Goal: Task Accomplishment & Management: Manage account settings

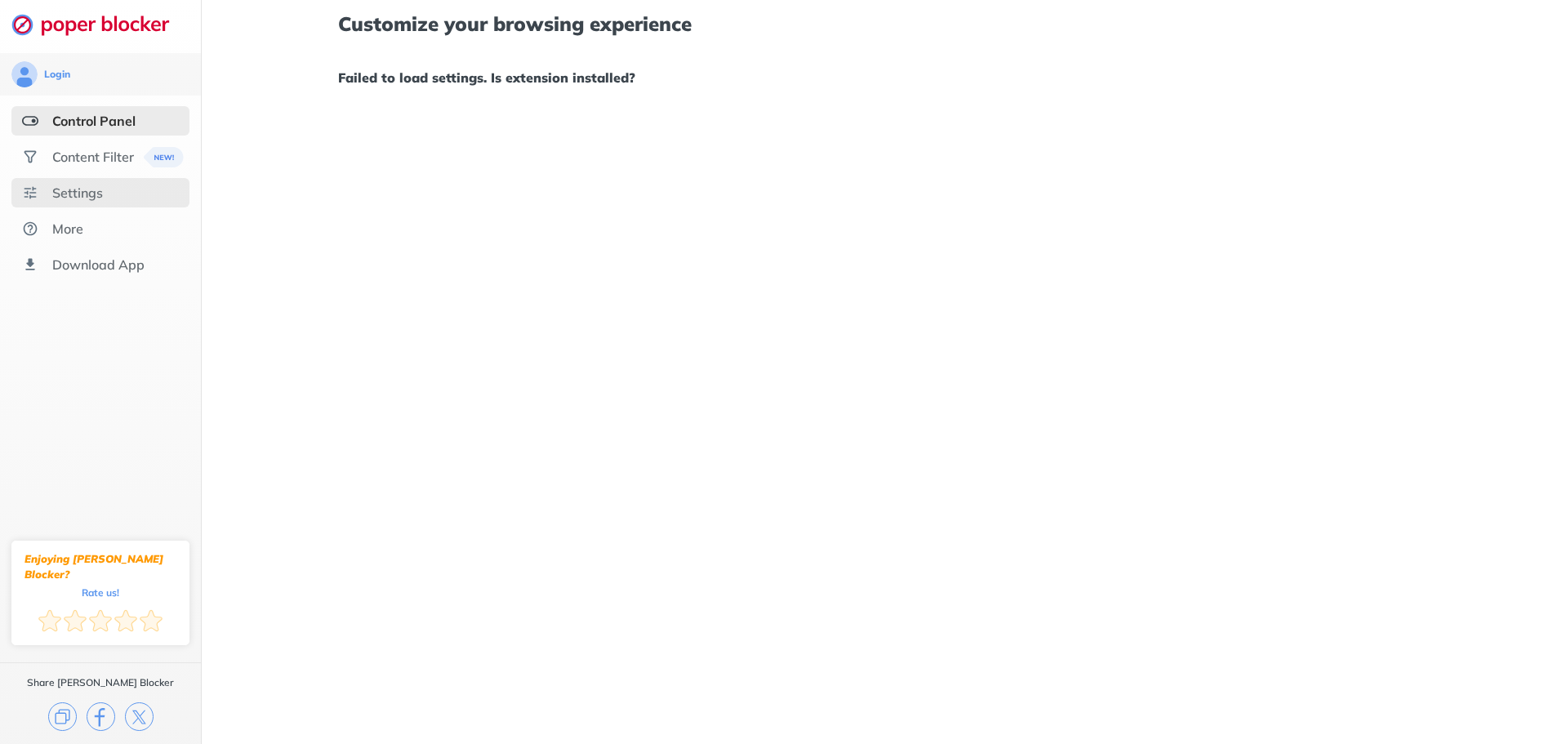
click at [77, 195] on div "Settings" at bounding box center [78, 193] width 51 height 17
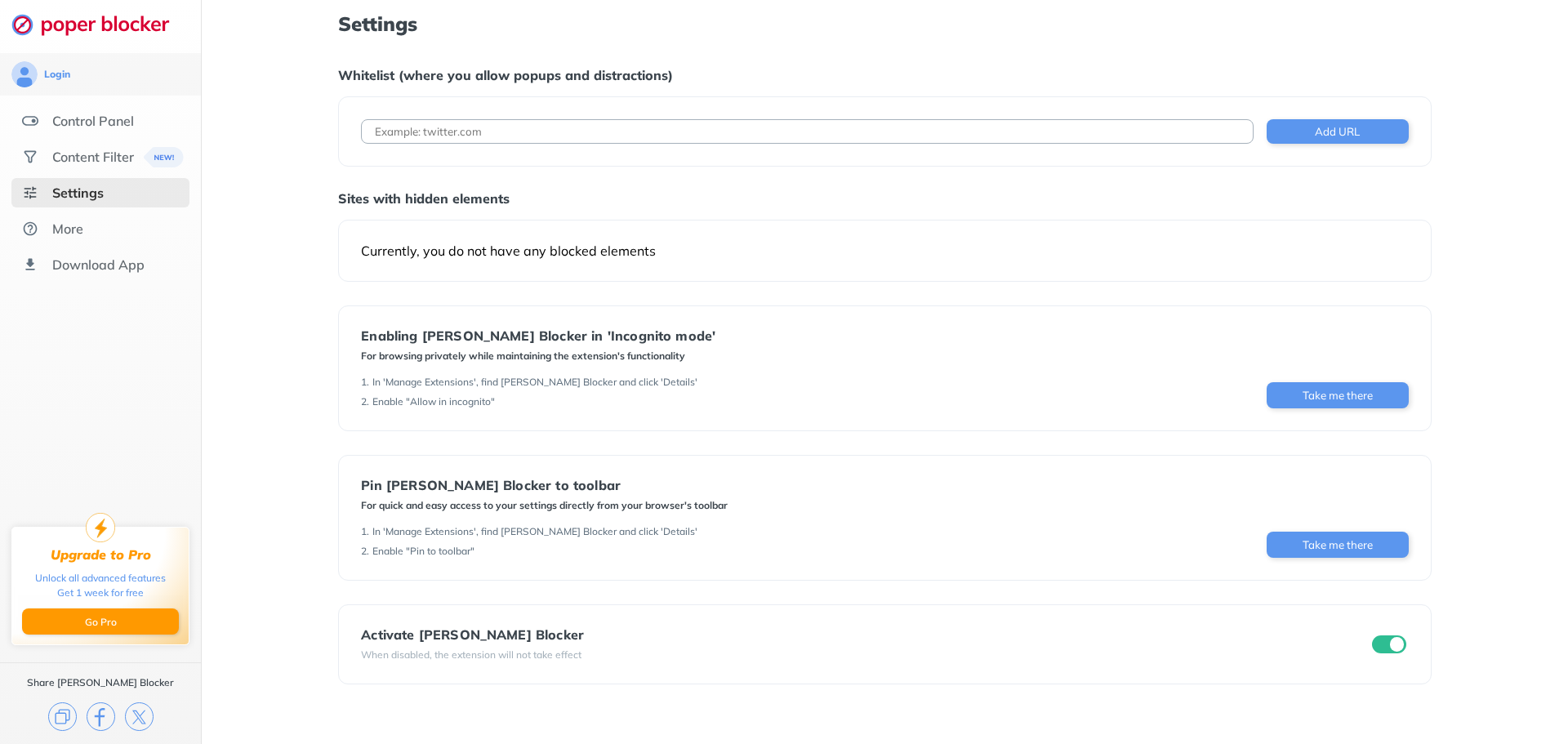
click at [486, 131] on input at bounding box center [806, 131] width 891 height 24
type input "[DOMAIN_NAME]"
click at [1272, 138] on button "Add URL" at bounding box center [1338, 131] width 142 height 24
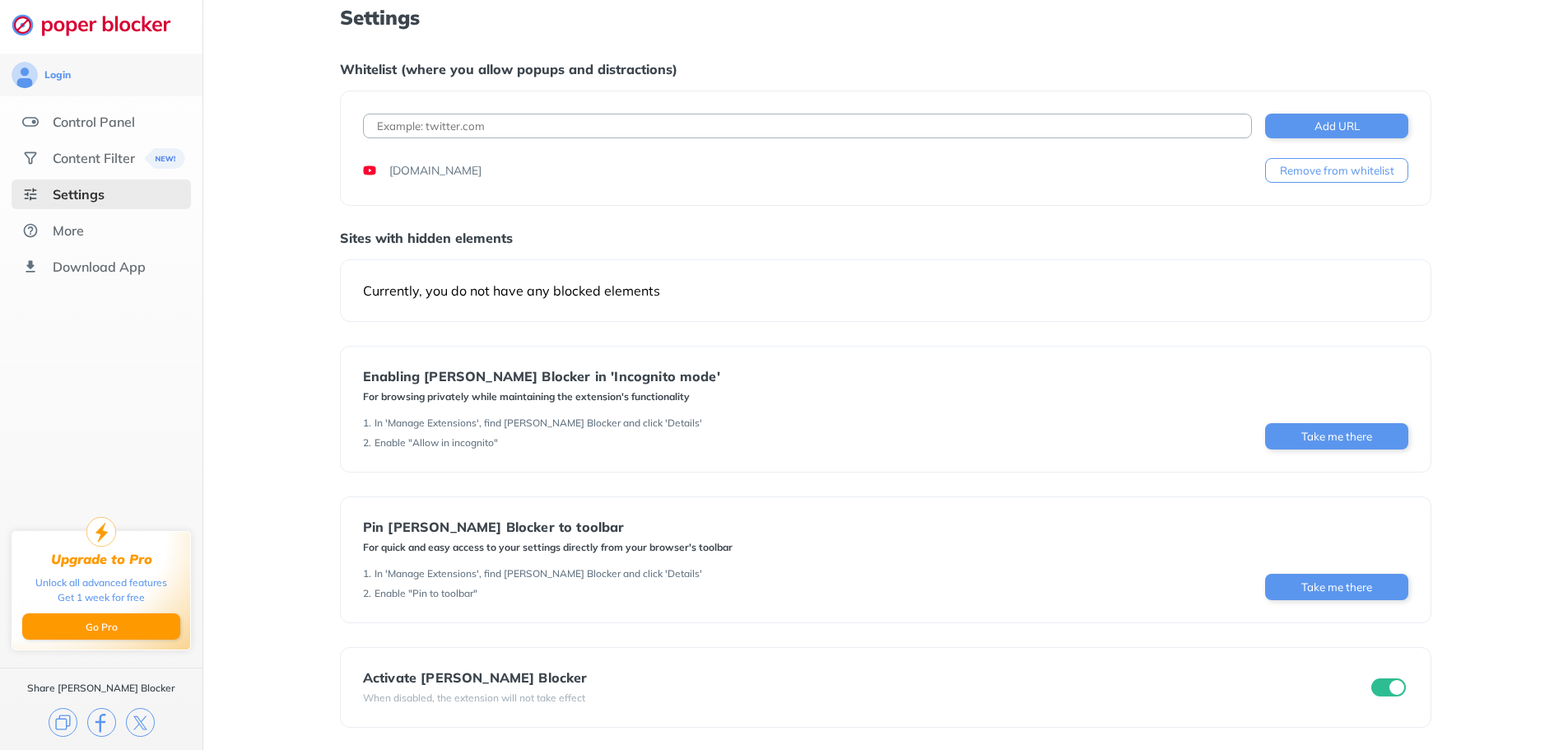
scroll to position [8, 0]
click at [522, 283] on div "Currently, you do not have any blocked elements" at bounding box center [886, 288] width 1046 height 17
click at [100, 158] on div "Content Filter" at bounding box center [94, 158] width 82 height 17
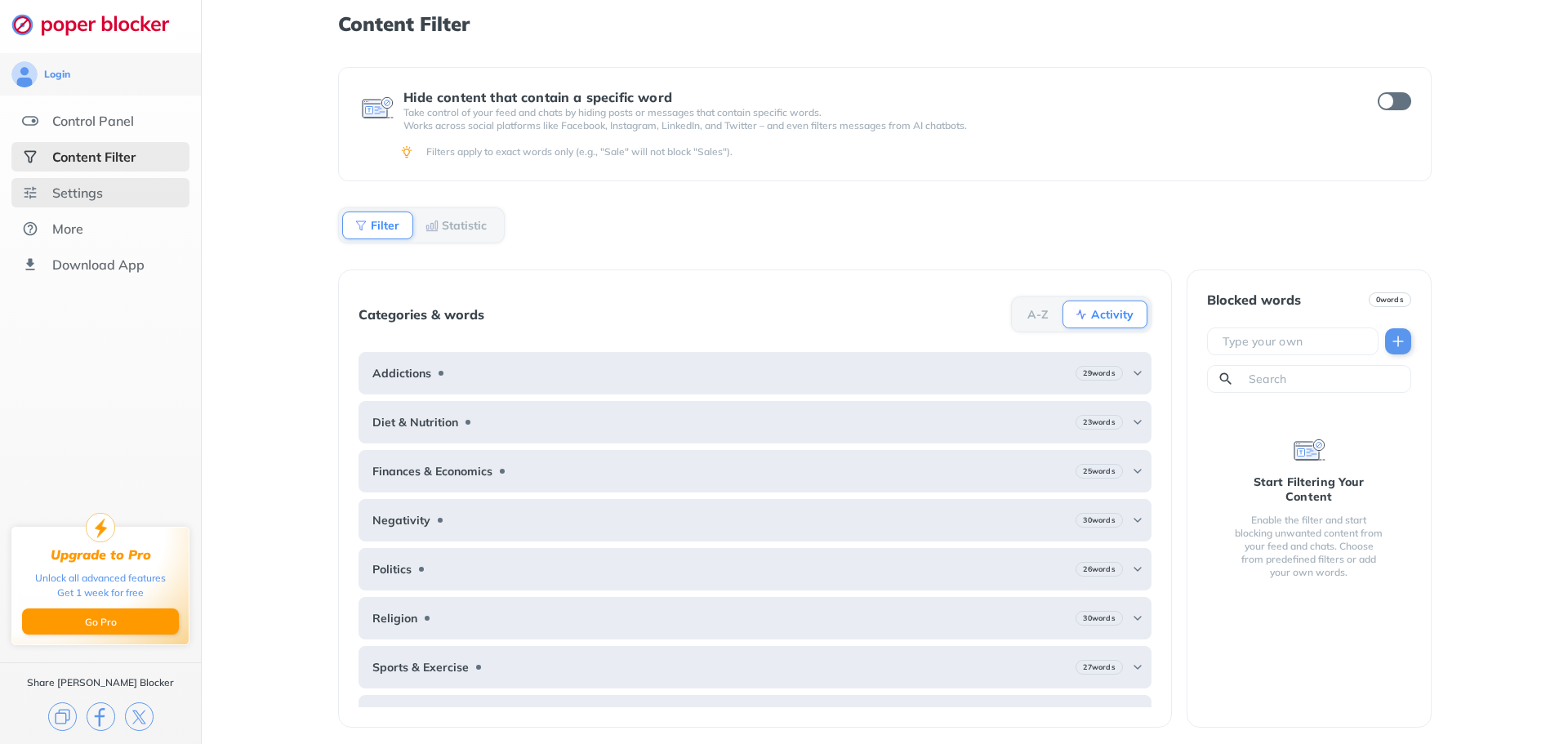
click at [91, 188] on div "Settings" at bounding box center [78, 193] width 51 height 17
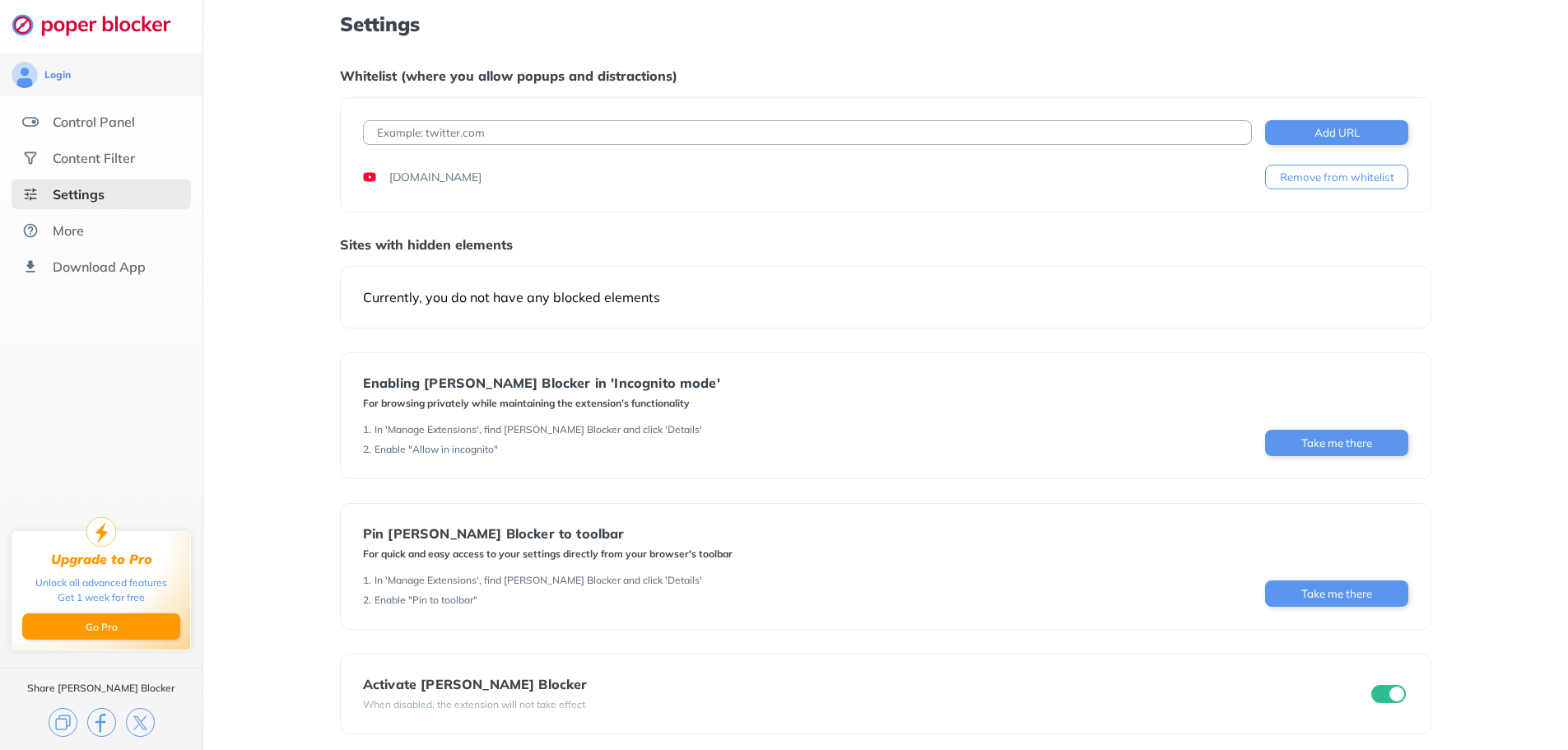
click at [447, 181] on div "youtube.com" at bounding box center [435, 176] width 92 height 17
click at [111, 127] on div "Control Panel" at bounding box center [94, 122] width 82 height 17
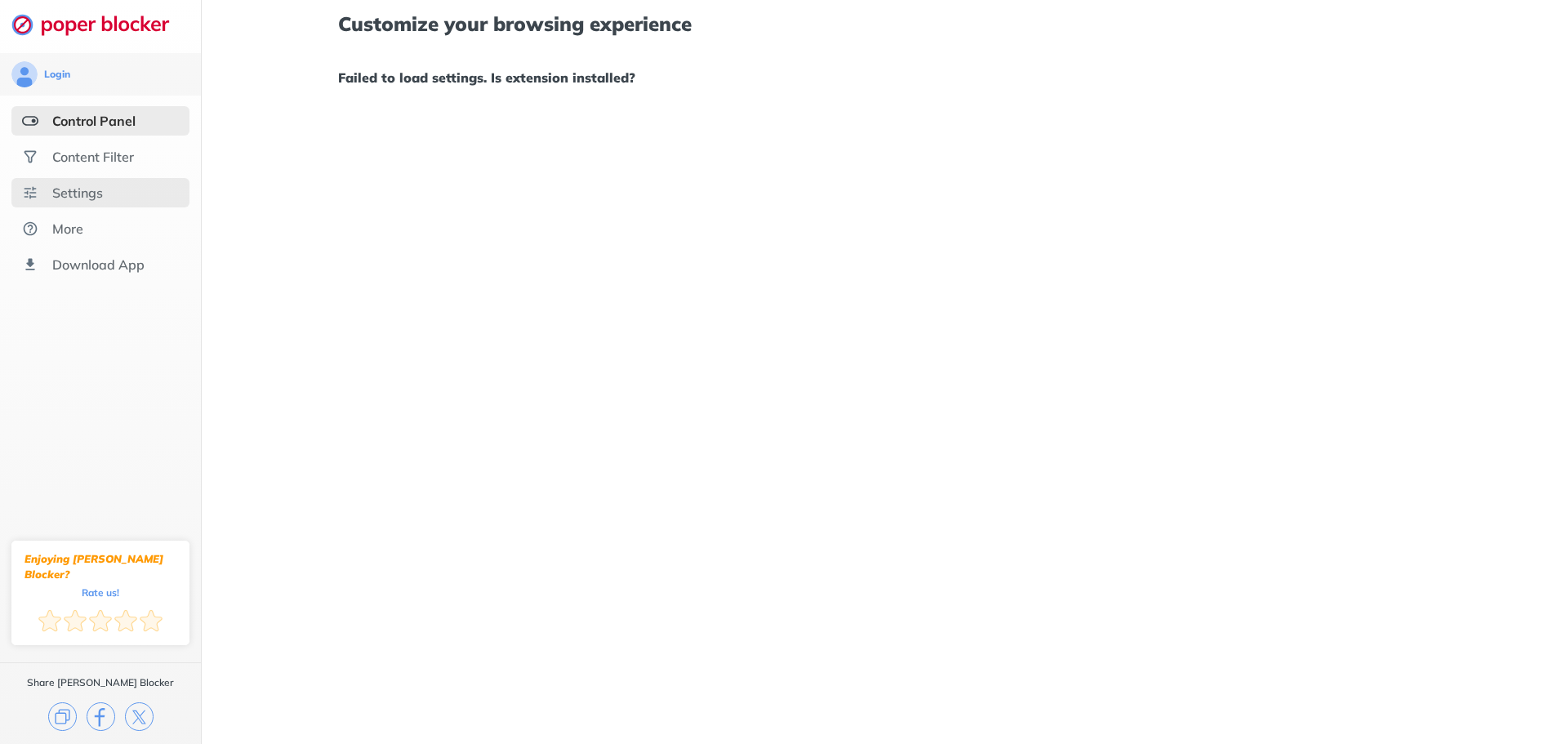
click at [106, 196] on div "Settings" at bounding box center [100, 193] width 178 height 29
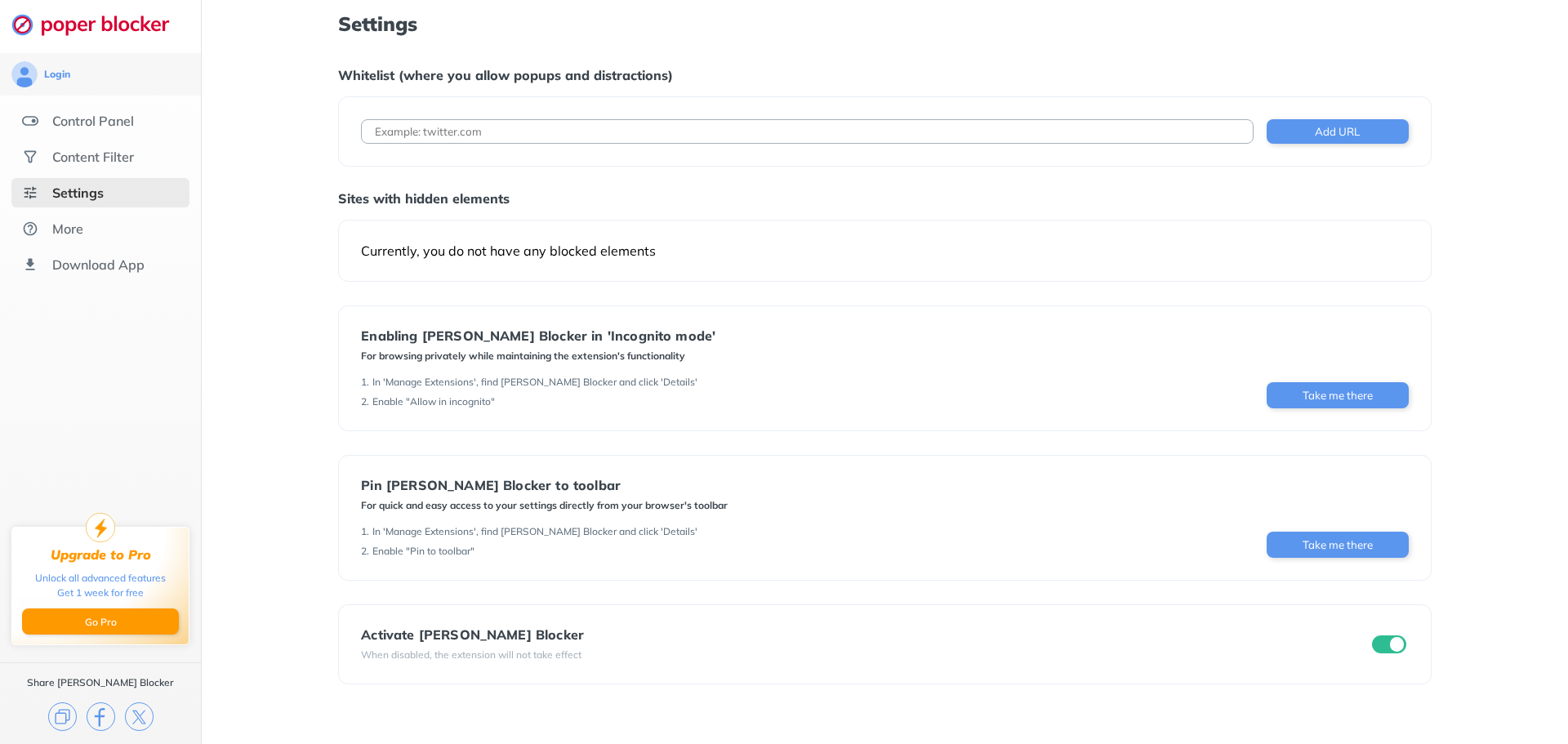
click at [1376, 644] on input "checkbox" at bounding box center [1388, 645] width 34 height 18
